Goal: Task Accomplishment & Management: Use online tool/utility

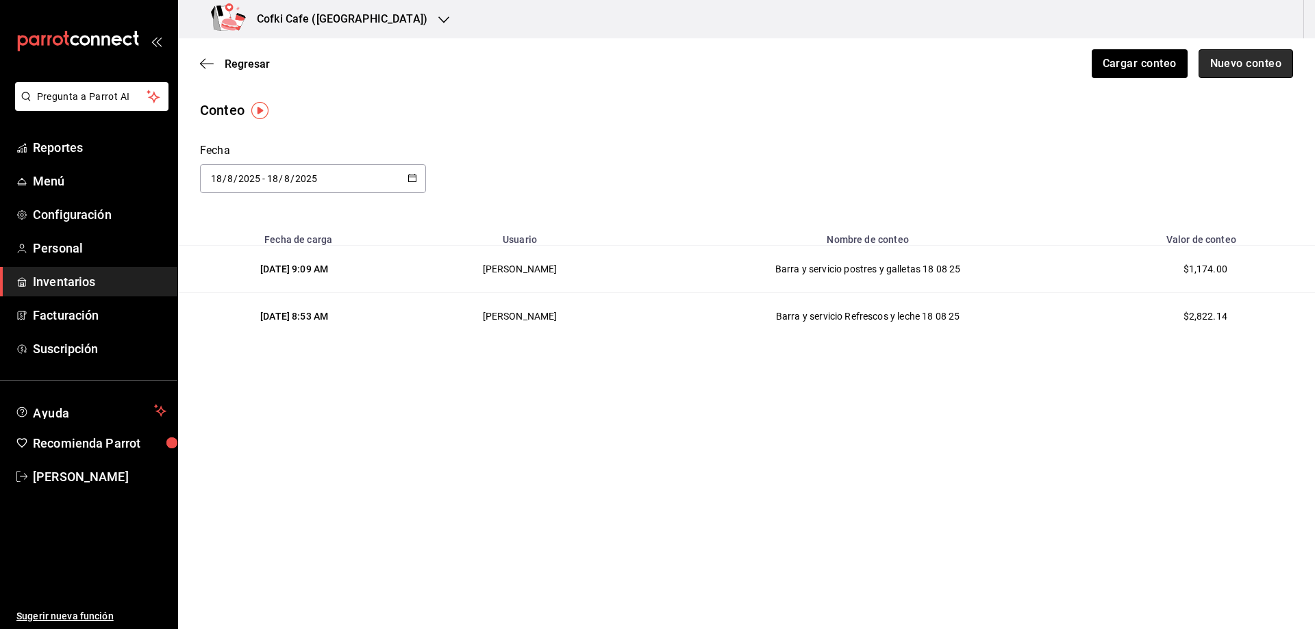
click at [1215, 66] on button "Nuevo conteo" at bounding box center [1245, 63] width 95 height 29
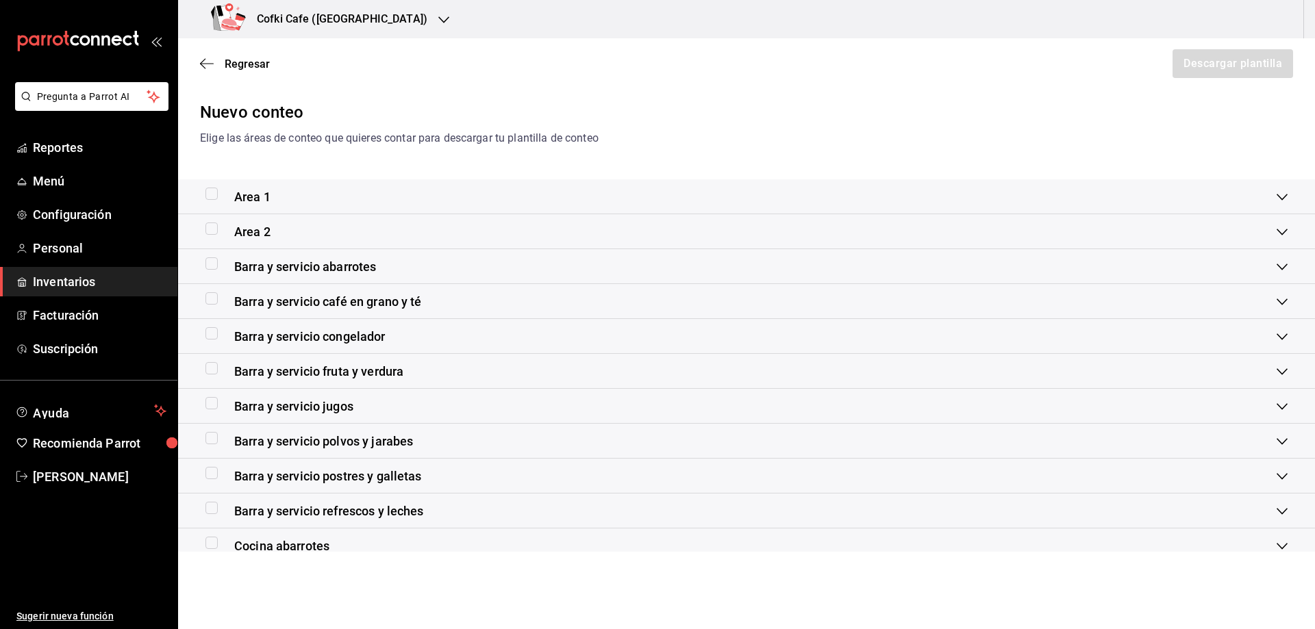
click at [436, 262] on div "Barra y servicio abarrotes" at bounding box center [740, 266] width 1071 height 18
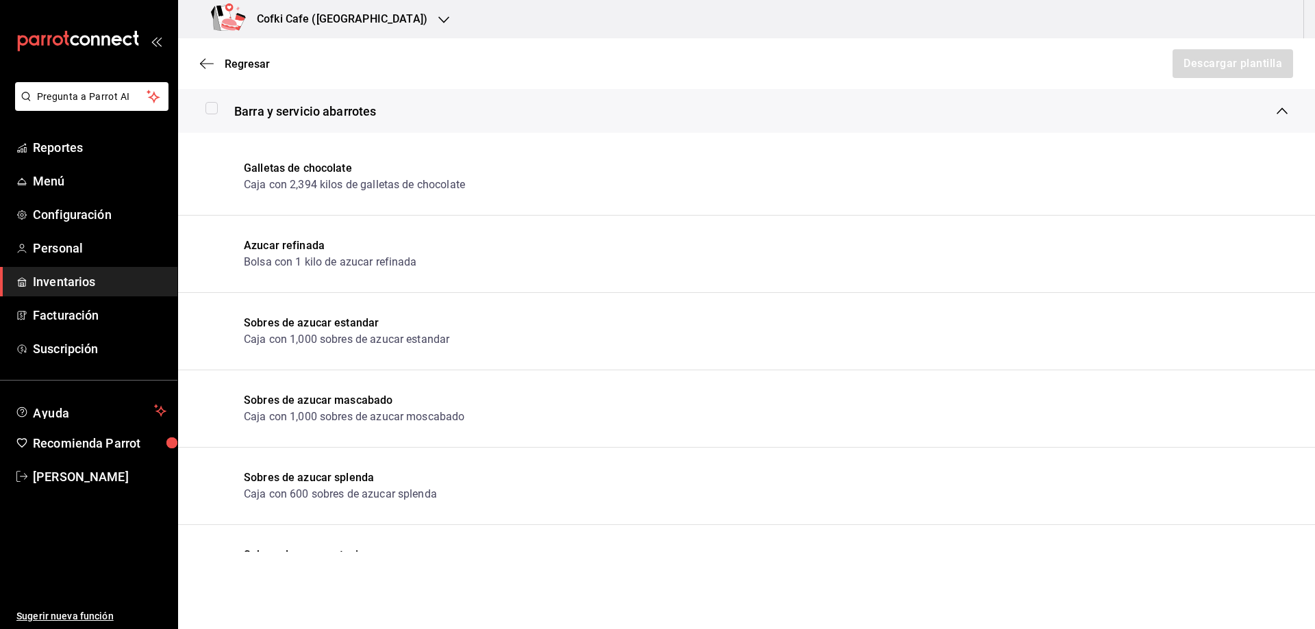
scroll to position [68, 0]
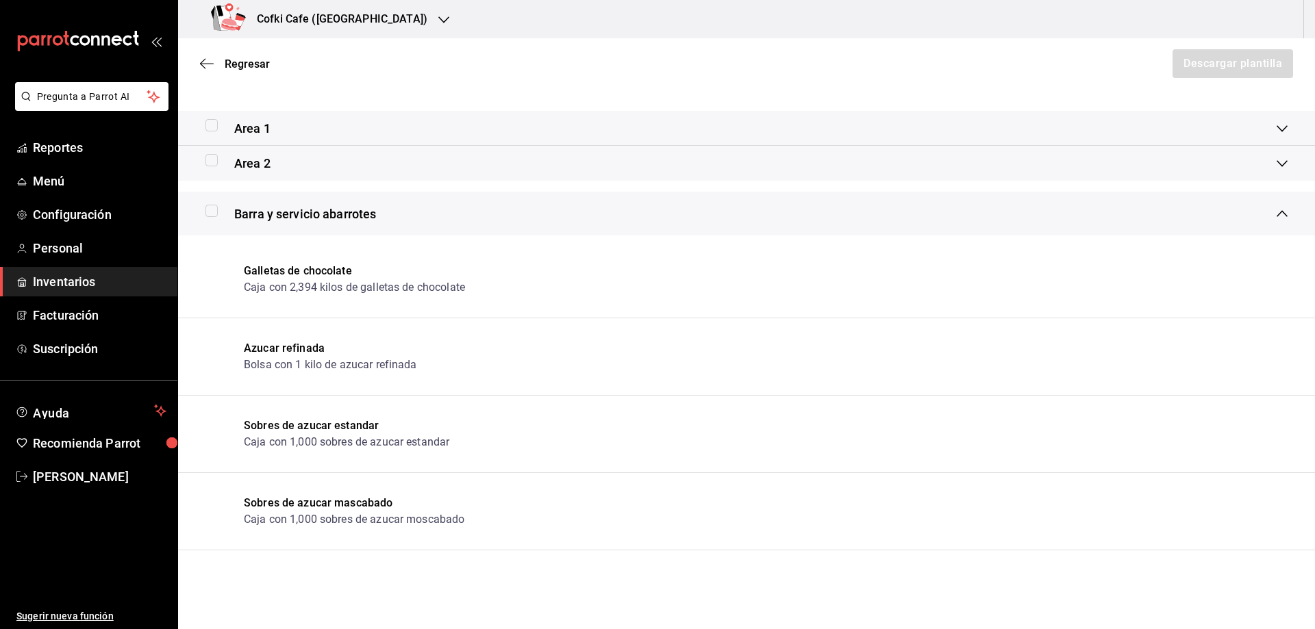
click at [214, 214] on input "checkbox" at bounding box center [211, 211] width 12 height 12
checkbox input "true"
click at [1214, 55] on button "Descargar plantilla" at bounding box center [1232, 63] width 122 height 29
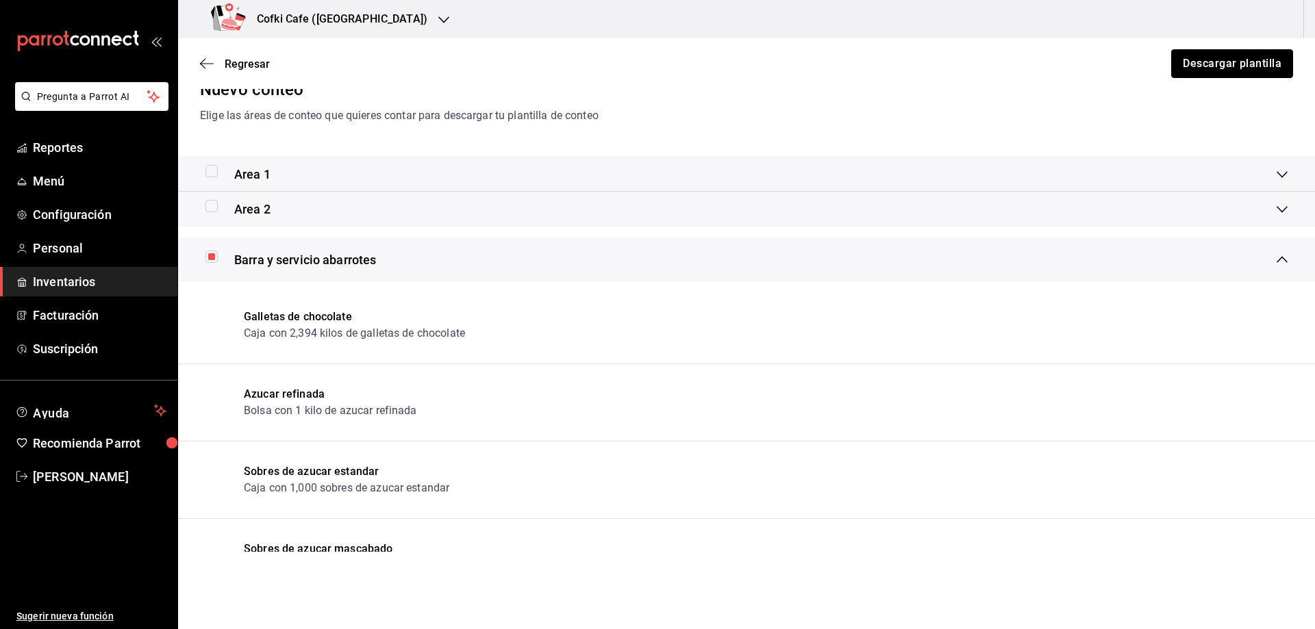
scroll to position [0, 0]
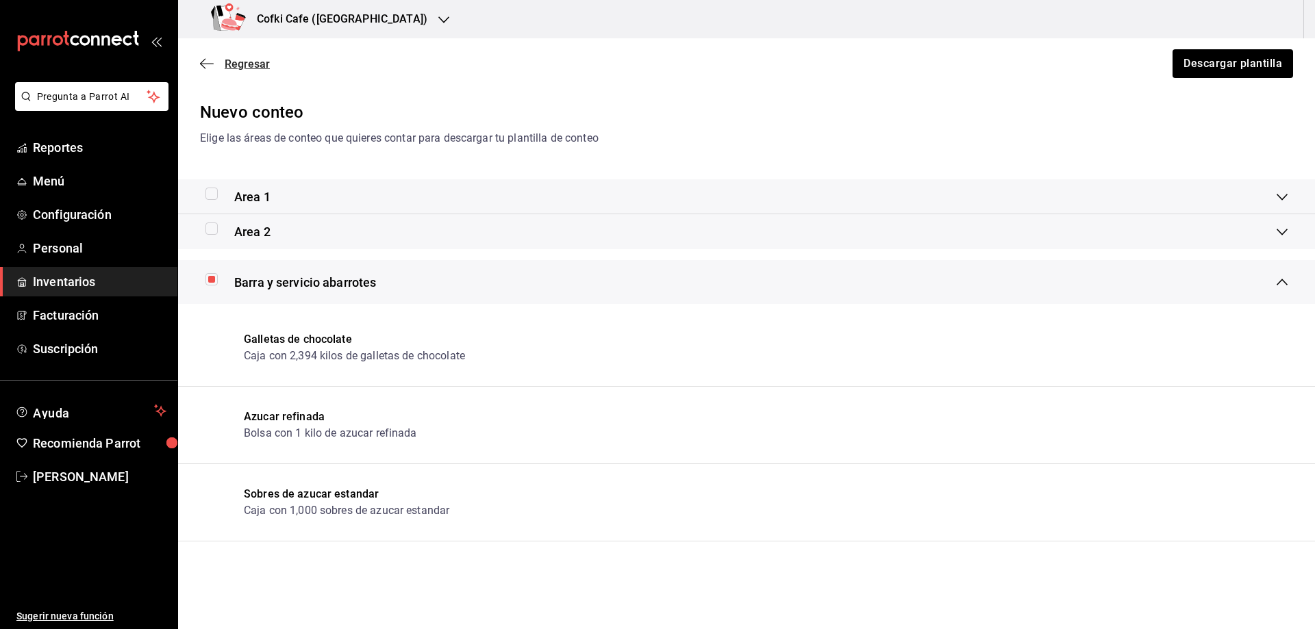
click at [206, 66] on icon "button" at bounding box center [207, 64] width 14 height 12
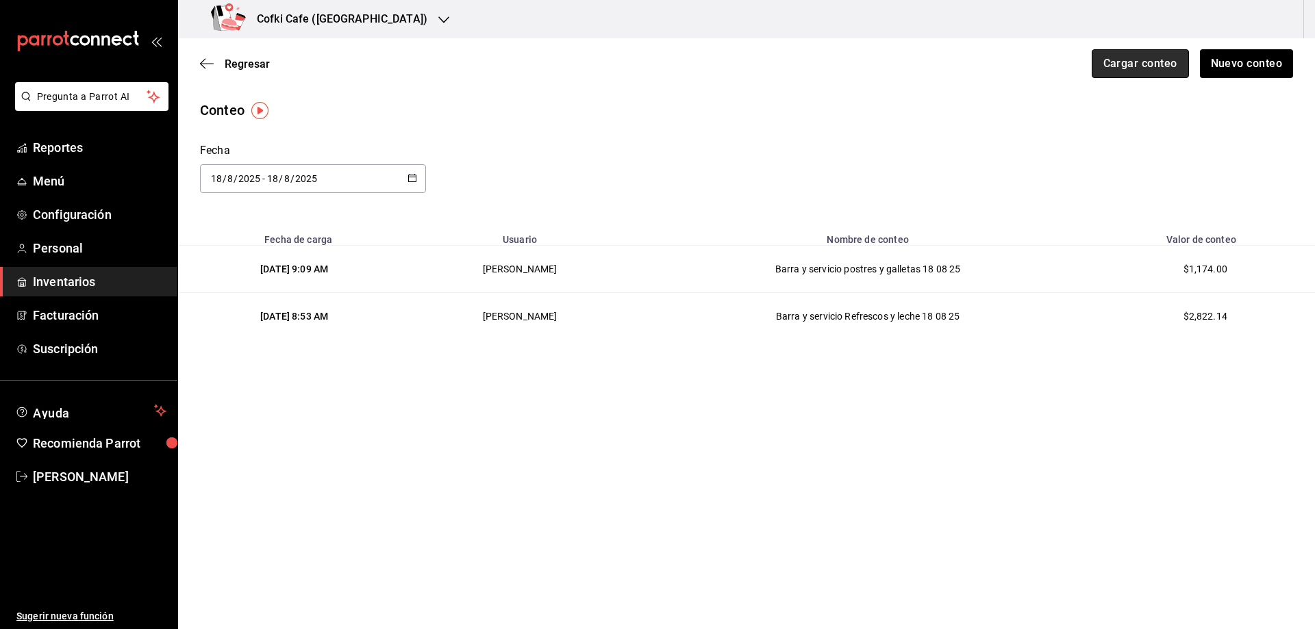
click at [1153, 60] on button "Cargar conteo" at bounding box center [1140, 63] width 97 height 29
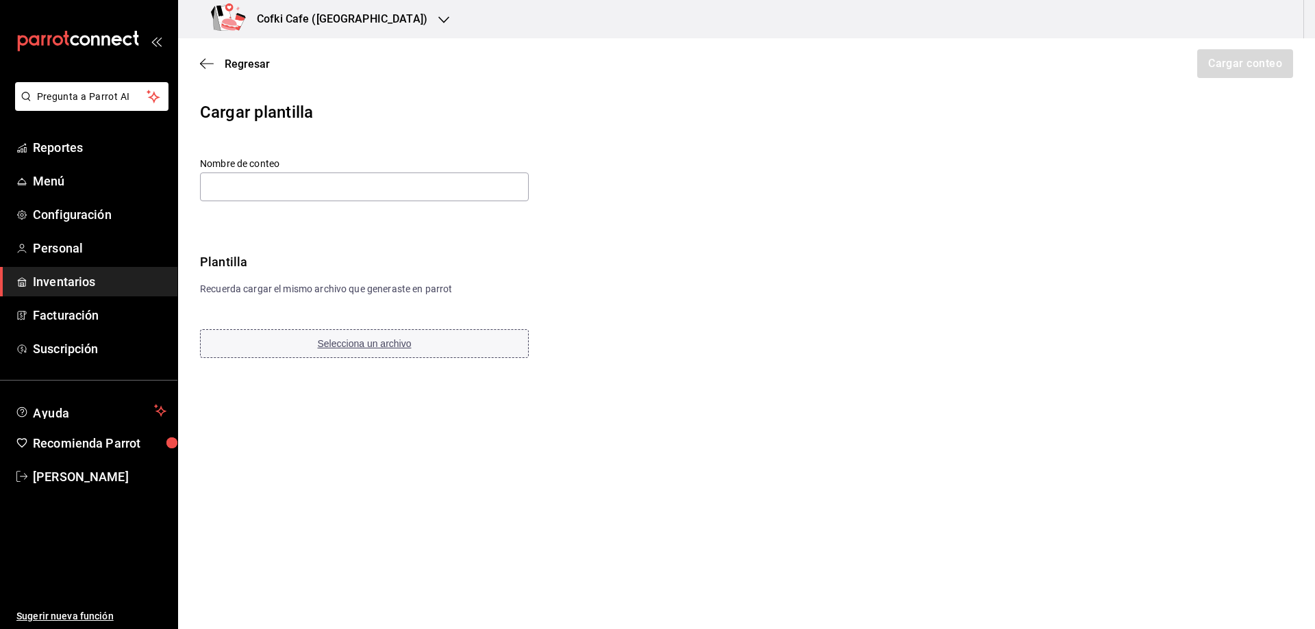
click at [405, 348] on span "Selecciona un archivo" at bounding box center [365, 343] width 94 height 11
click at [283, 188] on input "text" at bounding box center [364, 187] width 329 height 29
paste input "Barra y servicio abarrotes [DATE]"
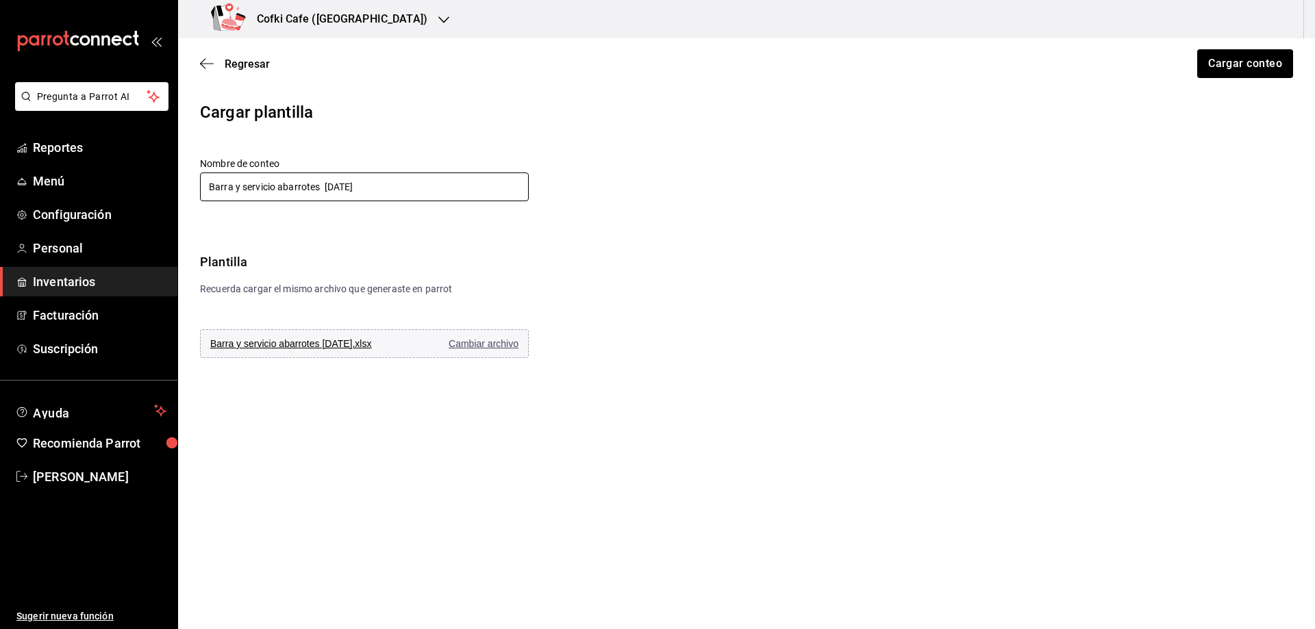
type input "Barra y servicio abarrotes [DATE]"
click at [1270, 64] on button "Cargar conteo" at bounding box center [1244, 63] width 97 height 29
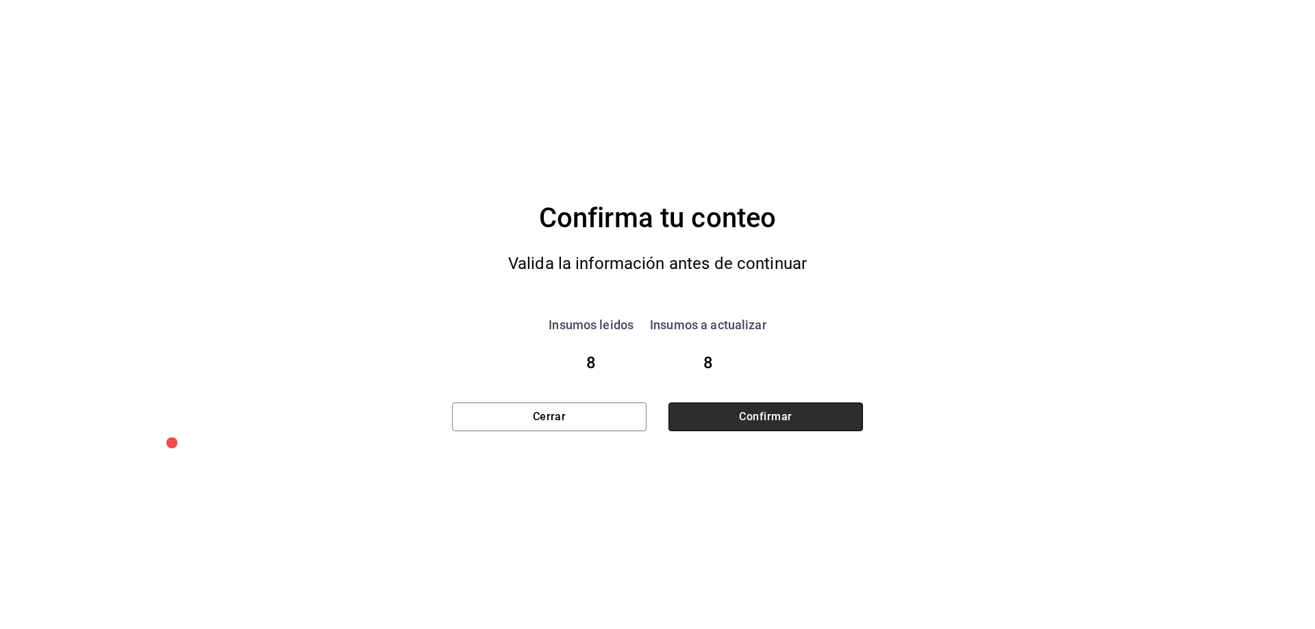
click at [792, 427] on button "Confirmar" at bounding box center [765, 417] width 194 height 29
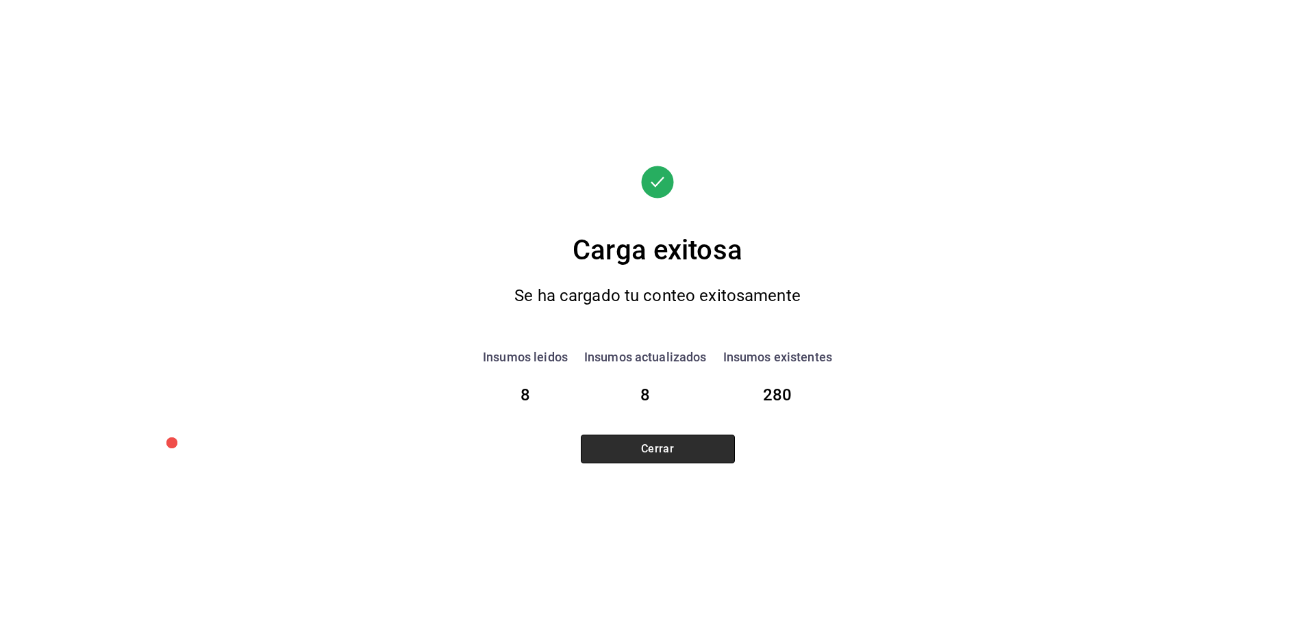
click at [685, 442] on button "Cerrar" at bounding box center [658, 449] width 154 height 29
